Goal: Information Seeking & Learning: Understand process/instructions

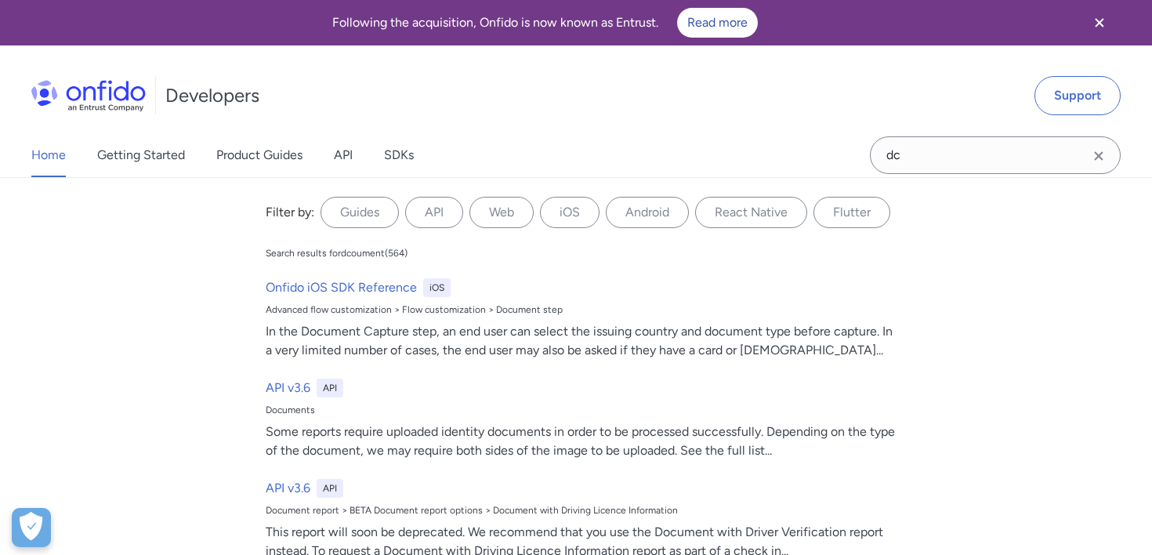
type input "d"
type input "NFC"
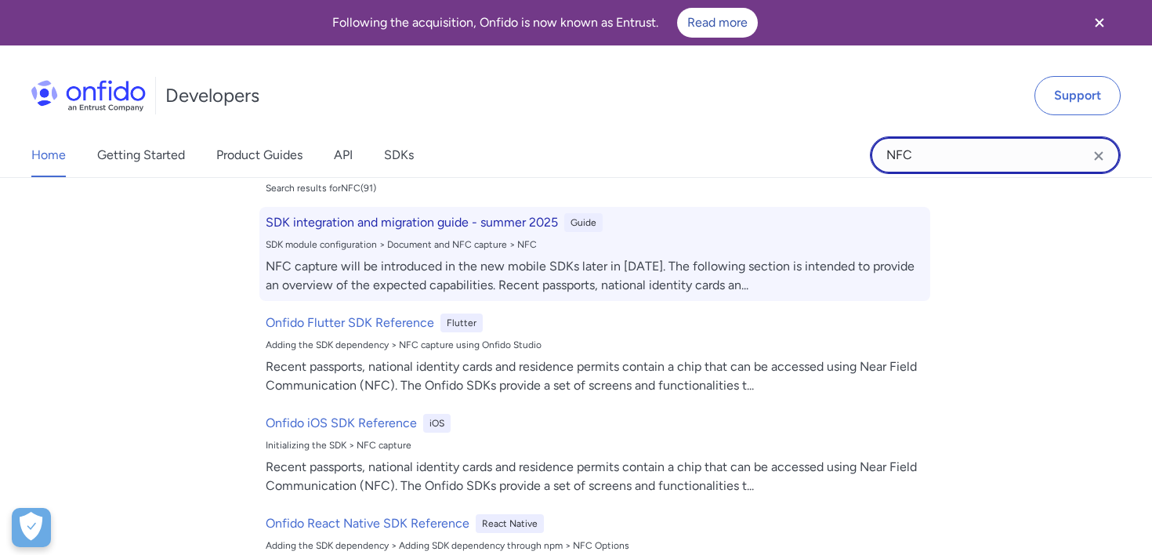
scroll to position [72, 0]
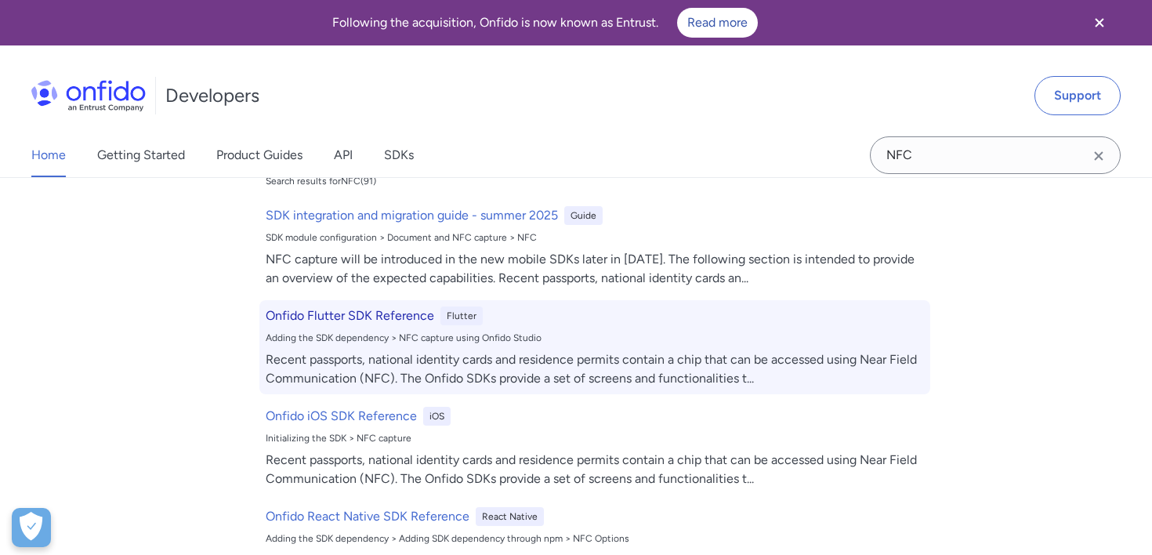
click at [560, 328] on div "Onfido Flutter SDK Reference Flutter Adding the SDK dependency > NFC capture us…" at bounding box center [594, 347] width 671 height 94
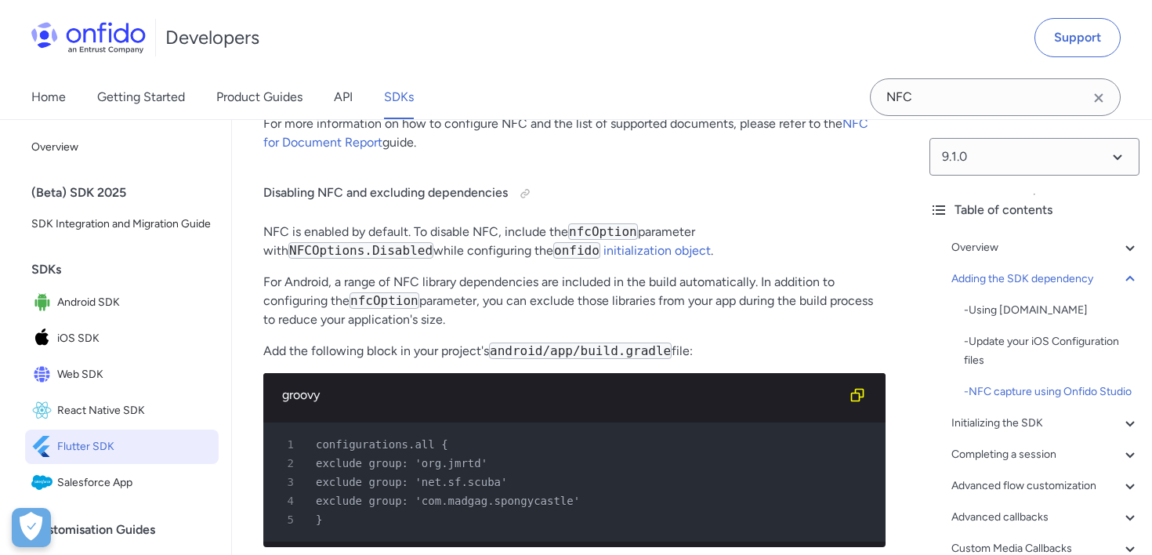
scroll to position [1946, 0]
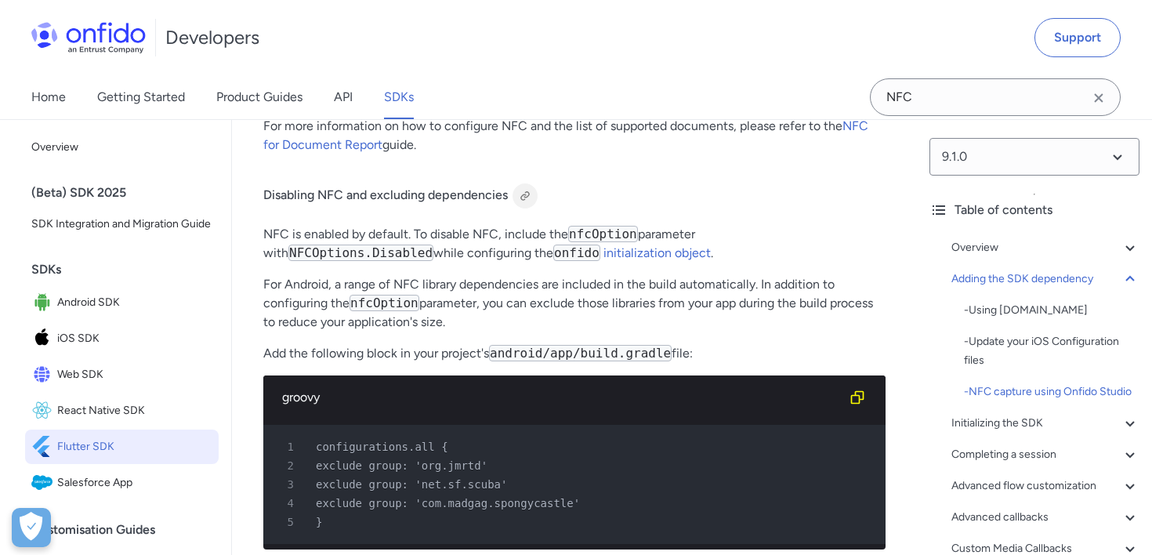
click at [525, 199] on div at bounding box center [525, 196] width 13 height 13
drag, startPoint x: 417, startPoint y: 201, endPoint x: 505, endPoint y: 202, distance: 87.8
click at [505, 203] on h4 "Disabling NFC and excluding dependencies" at bounding box center [574, 195] width 622 height 25
click at [494, 193] on h4 "Disabling NFC and excluding dependencies" at bounding box center [574, 195] width 622 height 25
drag, startPoint x: 266, startPoint y: 194, endPoint x: 617, endPoint y: 322, distance: 373.6
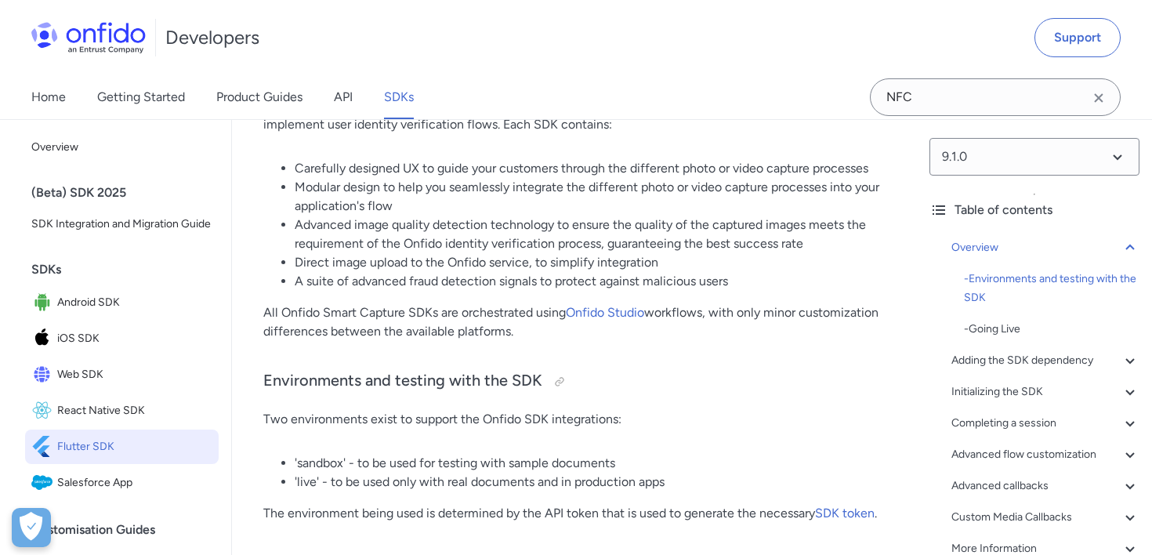
scroll to position [0, 0]
